Goal: Communication & Community: Share content

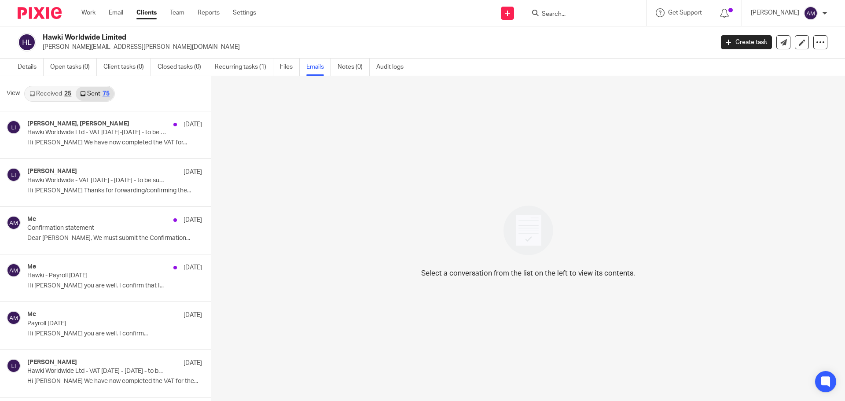
scroll to position [44, 0]
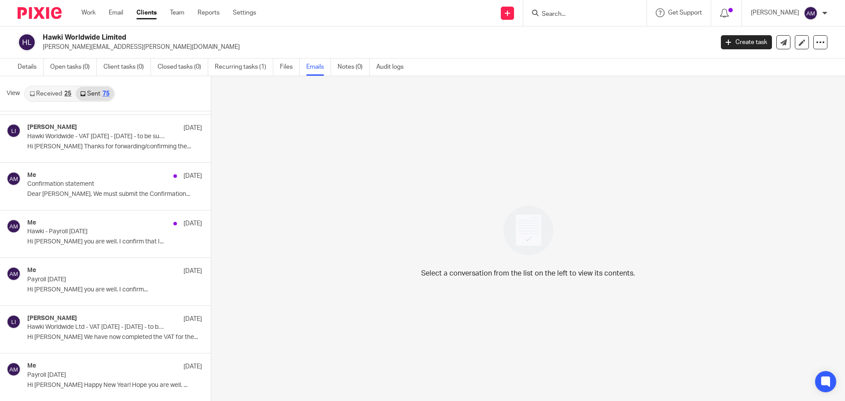
click at [573, 15] on input "Search" at bounding box center [580, 15] width 79 height 8
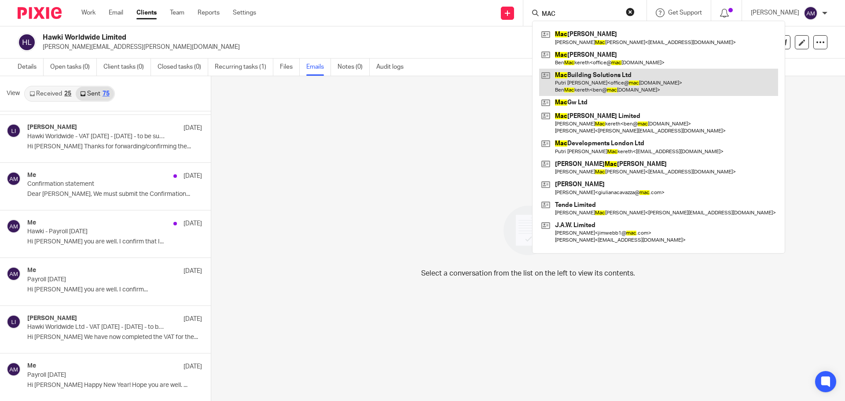
type input "MAC"
click at [602, 81] on link at bounding box center [658, 82] width 239 height 27
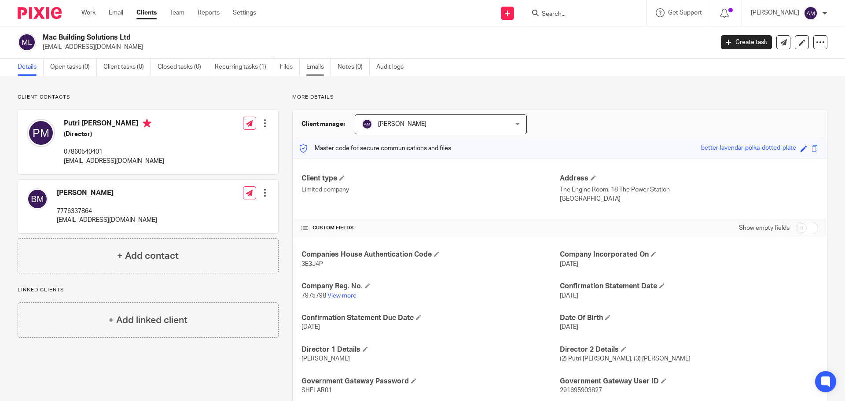
click at [316, 67] on link "Emails" at bounding box center [318, 67] width 25 height 17
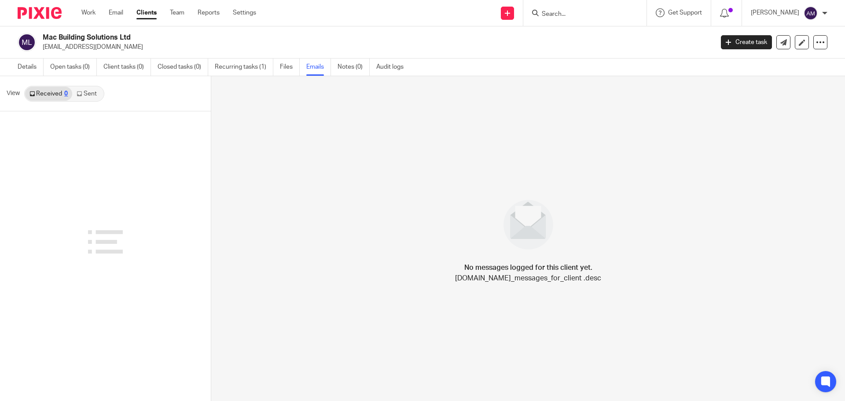
click at [85, 96] on link "Sent" at bounding box center [87, 94] width 31 height 14
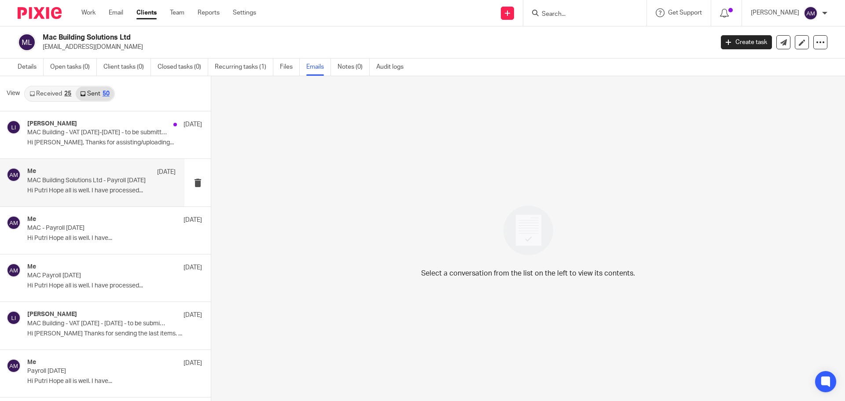
click at [103, 178] on p "MAC Building Solutions Ltd - Payroll August 2025" at bounding box center [86, 180] width 119 height 7
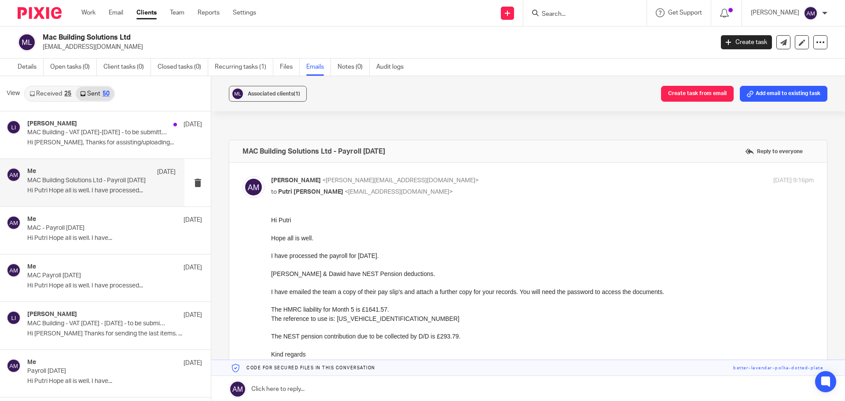
scroll to position [44, 0]
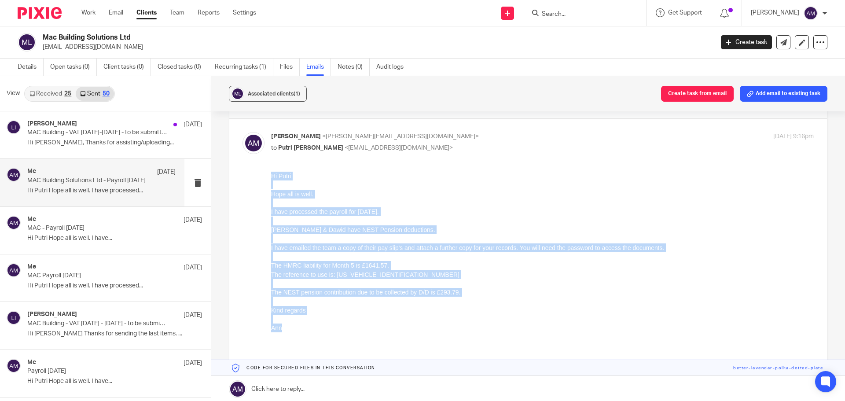
drag, startPoint x: 272, startPoint y: 178, endPoint x: 301, endPoint y: 330, distance: 155.0
click at [301, 330] on div "Hi Putri Hope all is well. I have processed the payroll for August 2025. Oren &…" at bounding box center [542, 261] width 543 height 179
copy div "Hi Putri Hope all is well. I have processed the payroll for [DATE]. [PERSON_NAM…"
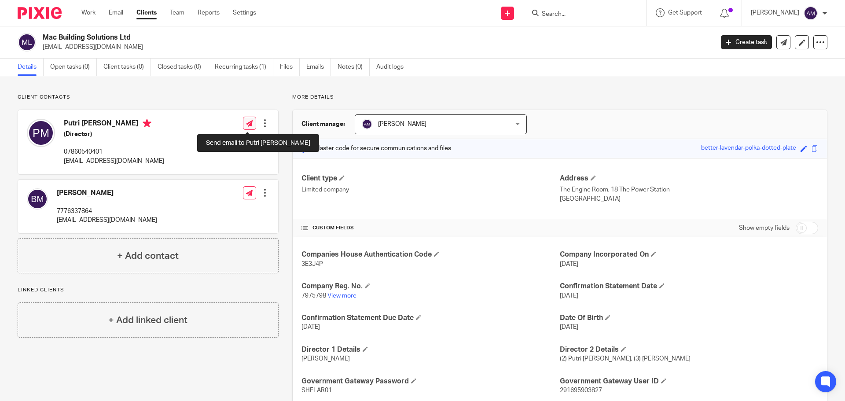
click at [249, 123] on icon at bounding box center [249, 123] width 7 height 7
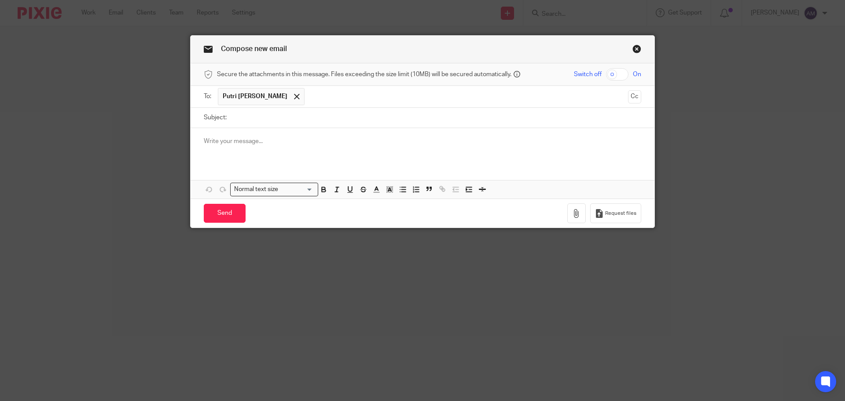
click at [198, 141] on div at bounding box center [423, 145] width 464 height 34
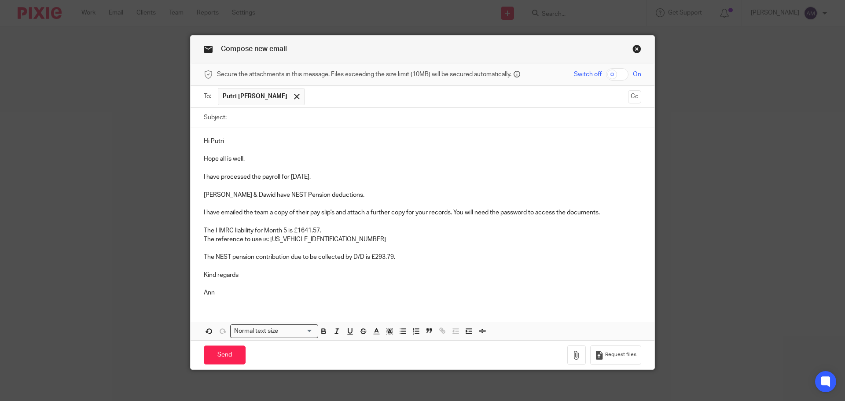
click at [609, 75] on input "checkbox" at bounding box center [617, 74] width 22 height 12
checkbox input "true"
click at [257, 120] on input "Subject:" at bounding box center [436, 118] width 410 height 20
click at [572, 355] on icon "button" at bounding box center [576, 355] width 9 height 9
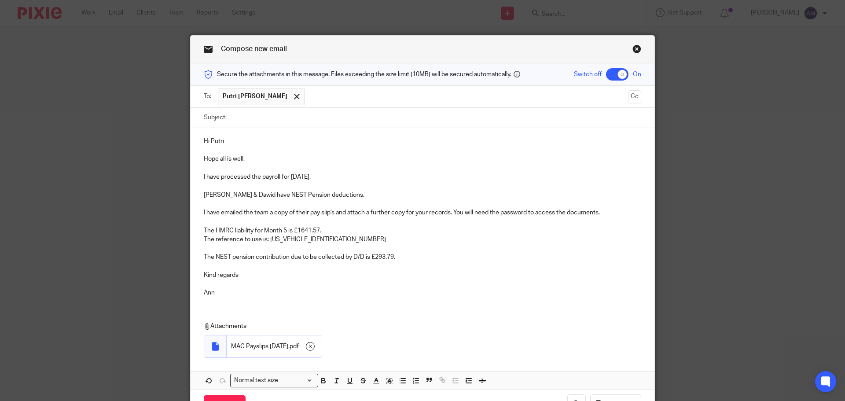
click at [253, 118] on input "Subject:" at bounding box center [436, 118] width 410 height 20
type input "MAC Payroll [DATE]"
click at [309, 176] on p "I have processed the payroll for August 2025." at bounding box center [422, 177] width 437 height 9
click at [329, 239] on p "The reference to use is: 120PJ005103042605" at bounding box center [422, 239] width 437 height 9
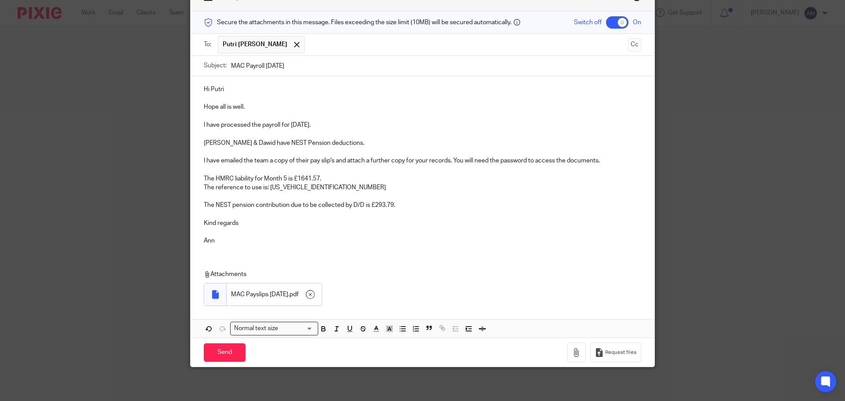
scroll to position [53, 0]
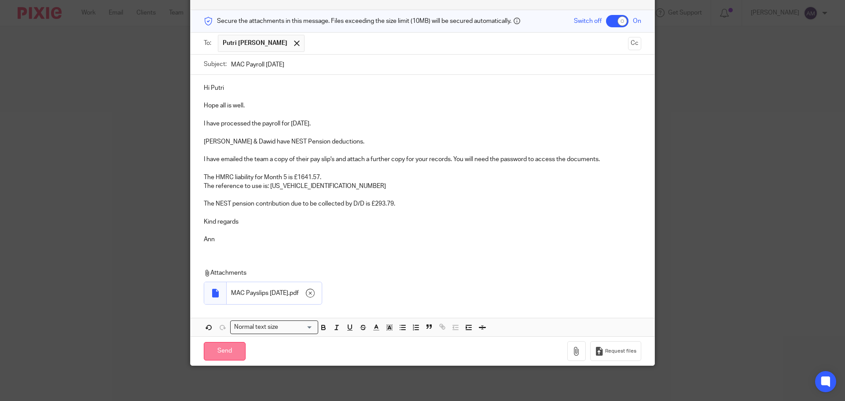
click at [221, 350] on input "Send" at bounding box center [225, 351] width 42 height 19
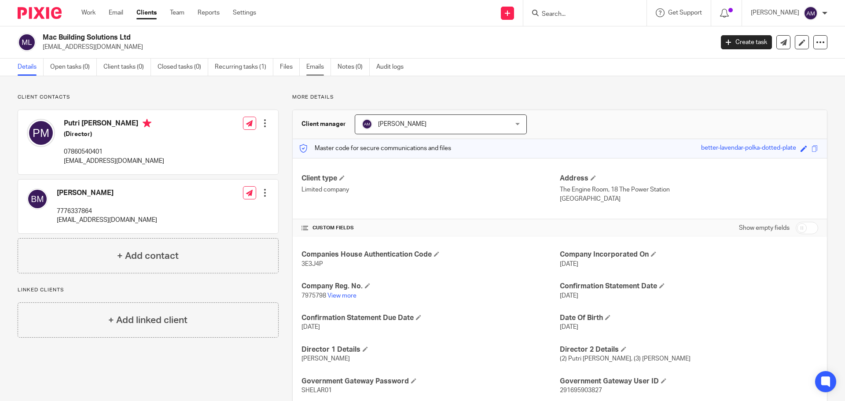
click at [319, 69] on link "Emails" at bounding box center [318, 67] width 25 height 17
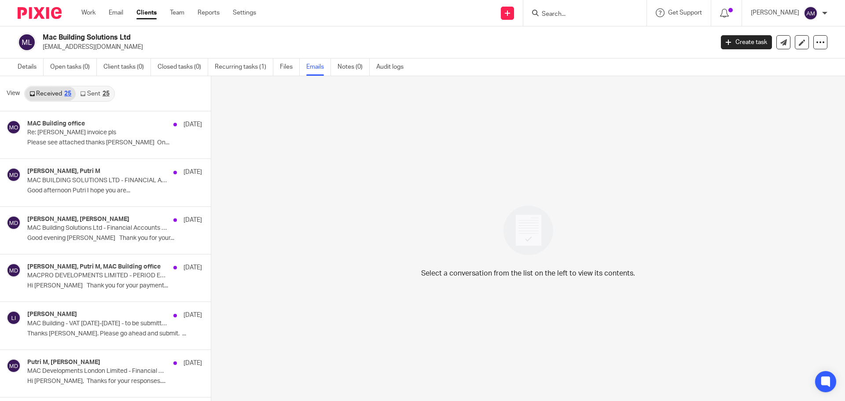
click at [87, 94] on link "Sent 25" at bounding box center [95, 94] width 38 height 14
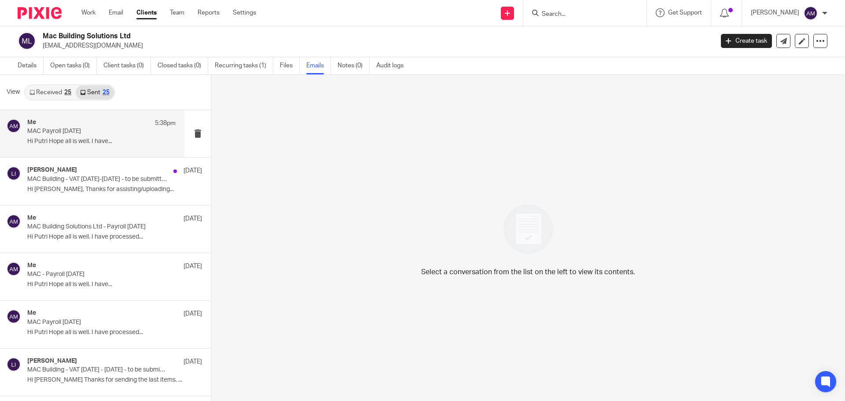
click at [70, 129] on p "MAC Payroll [DATE]" at bounding box center [86, 131] width 119 height 7
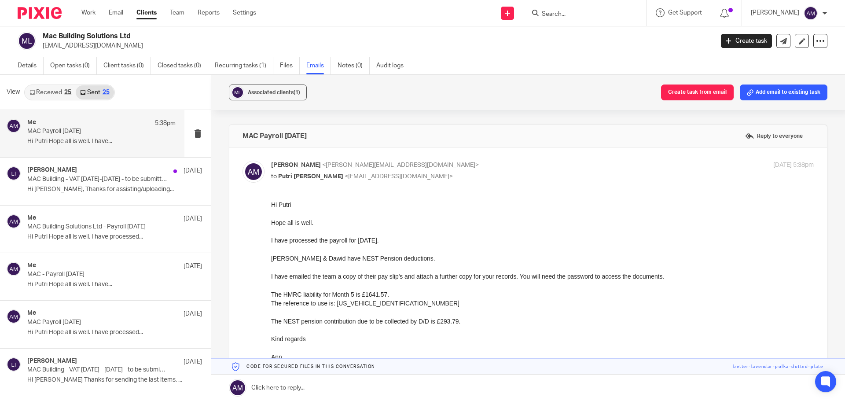
scroll to position [0, 0]
